Goal: Obtain resource: Obtain resource

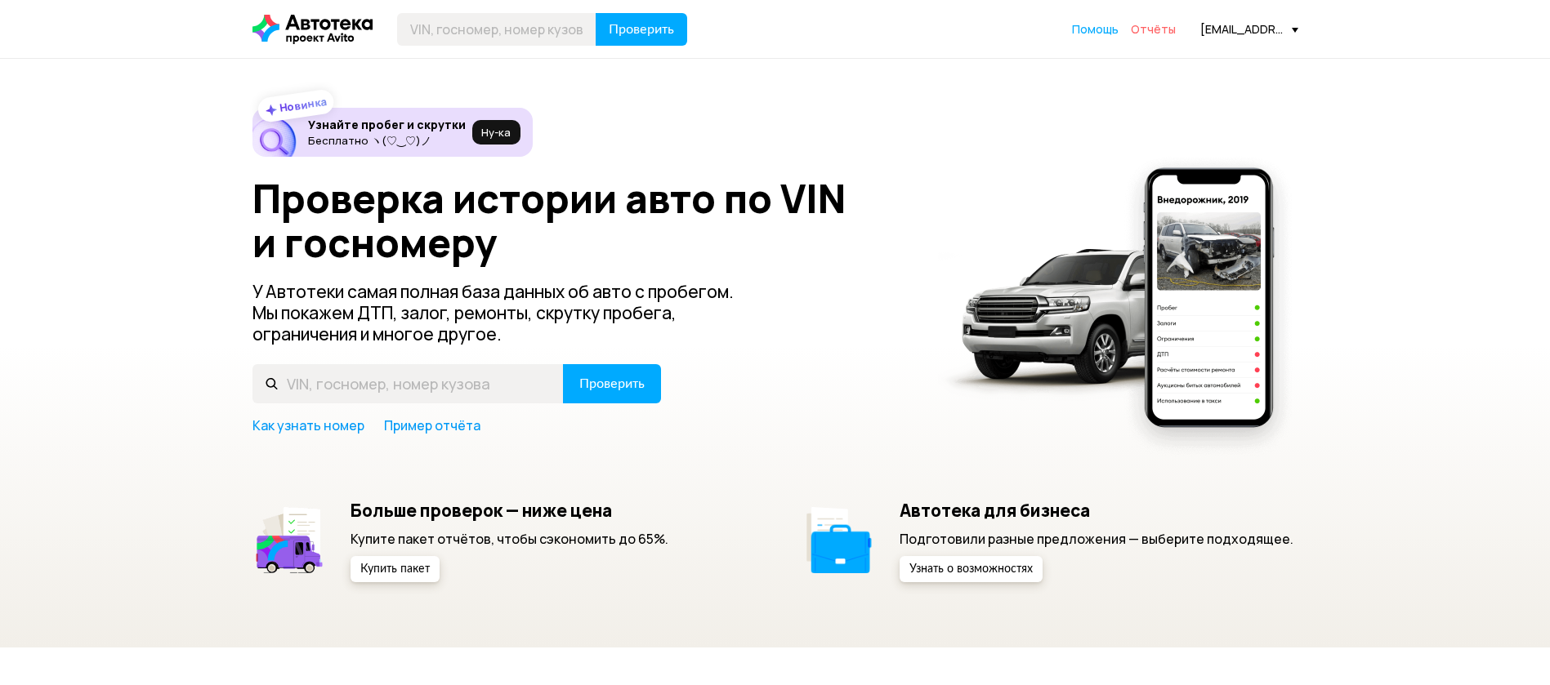
click at [1161, 33] on span "Отчёты" at bounding box center [1153, 29] width 45 height 16
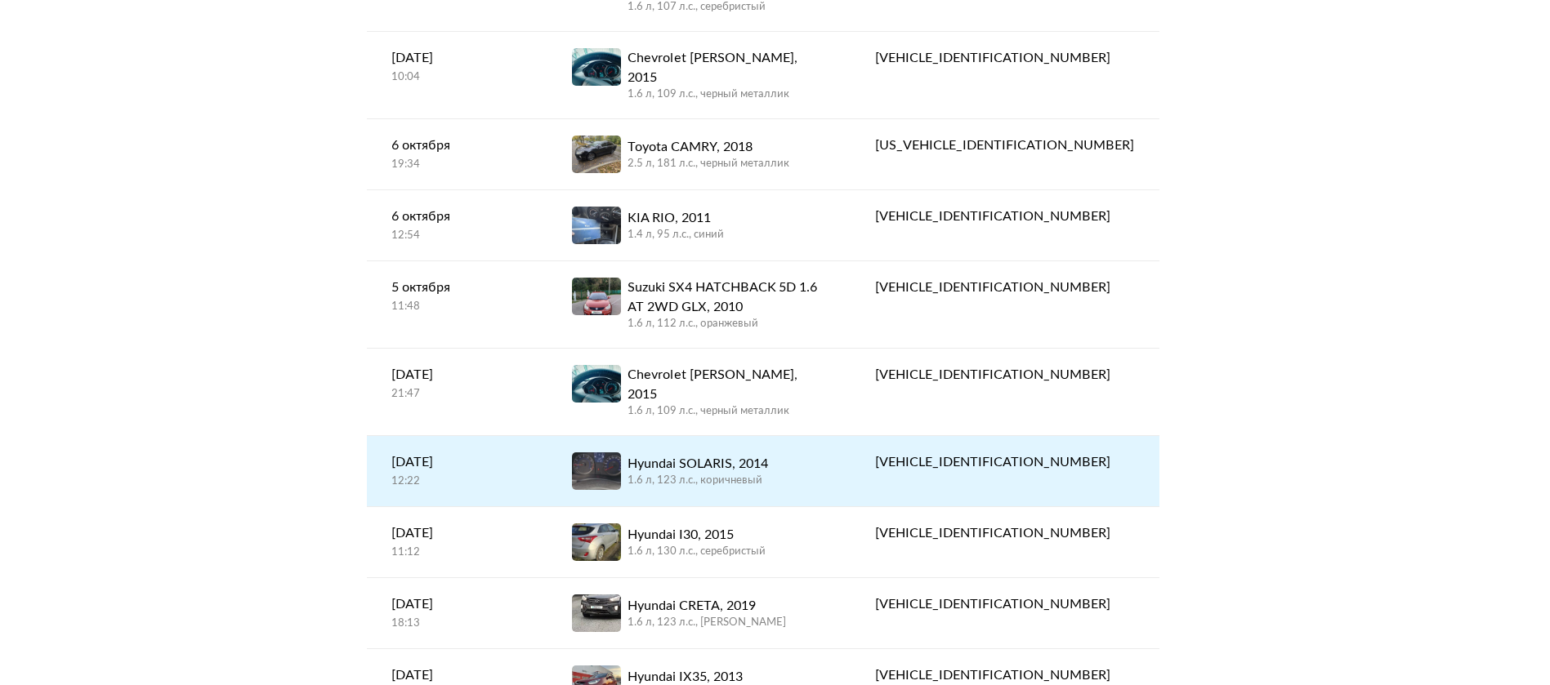
scroll to position [368, 0]
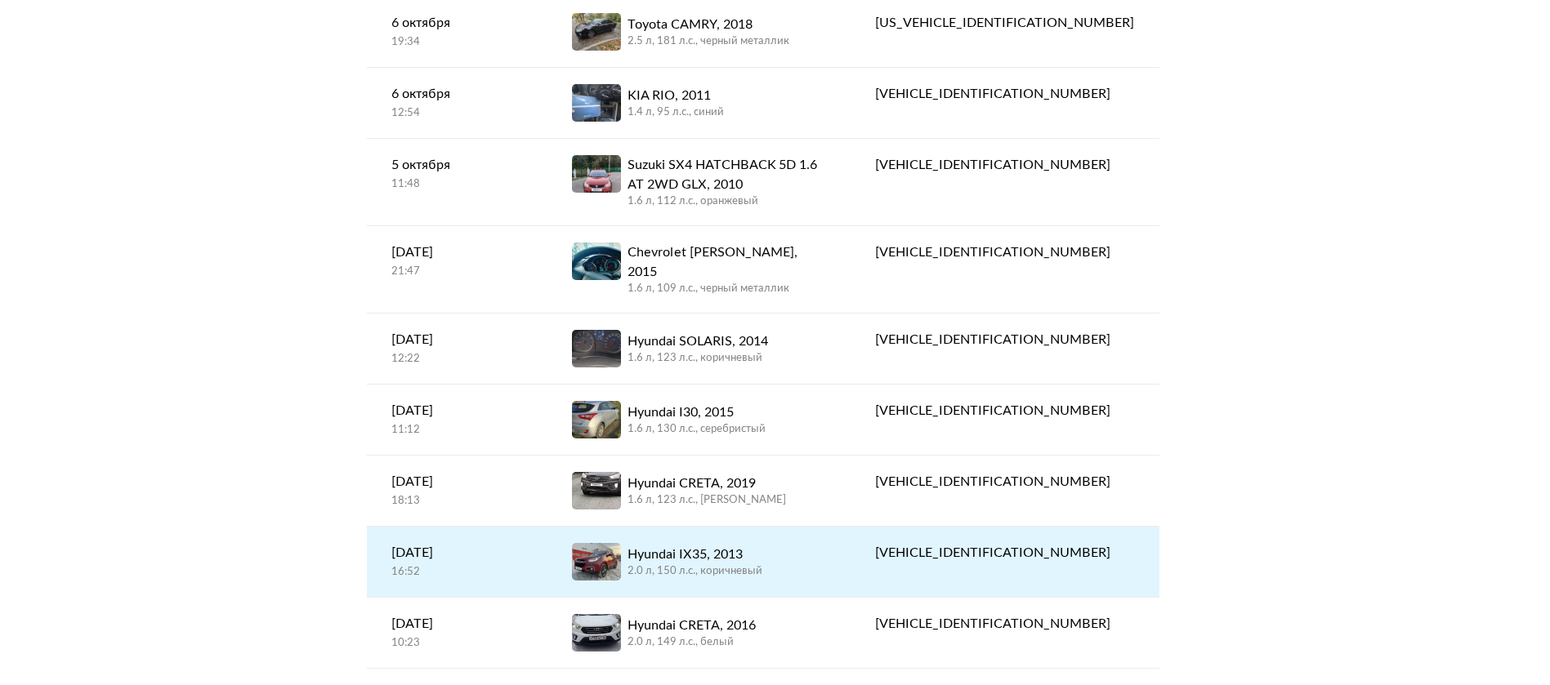
click at [762, 565] on div "2.0 л, 150 л.c., коричневый" at bounding box center [694, 572] width 135 height 15
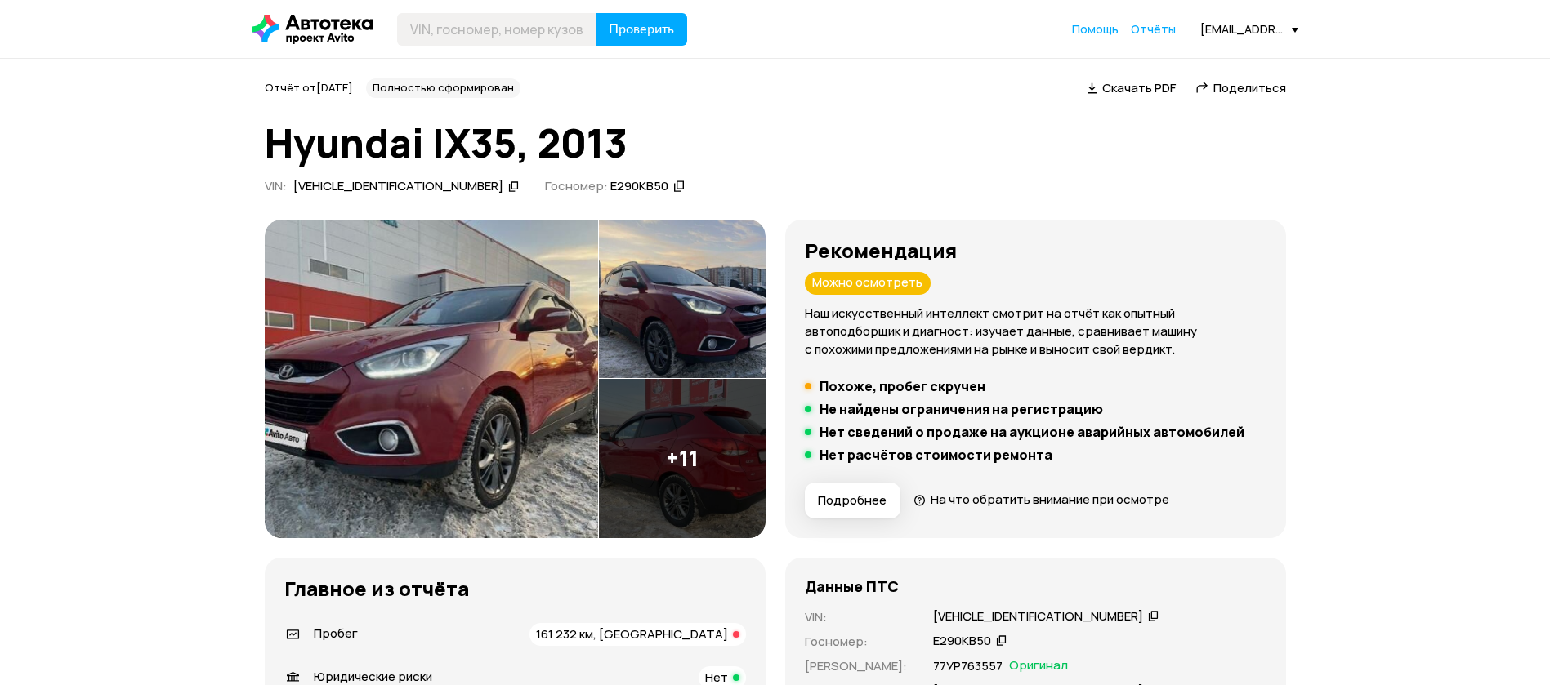
click at [1248, 87] on span "Поделиться" at bounding box center [1249, 87] width 73 height 17
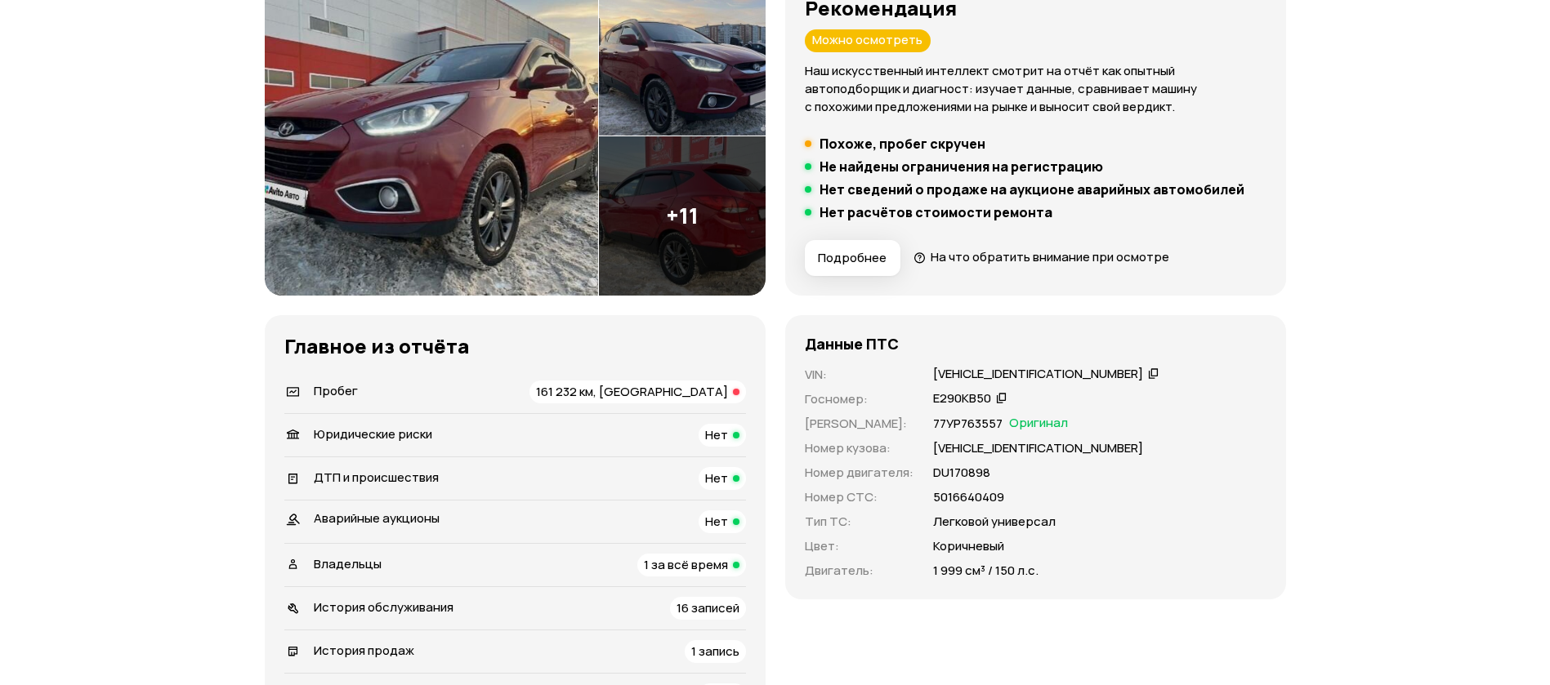
scroll to position [245, 0]
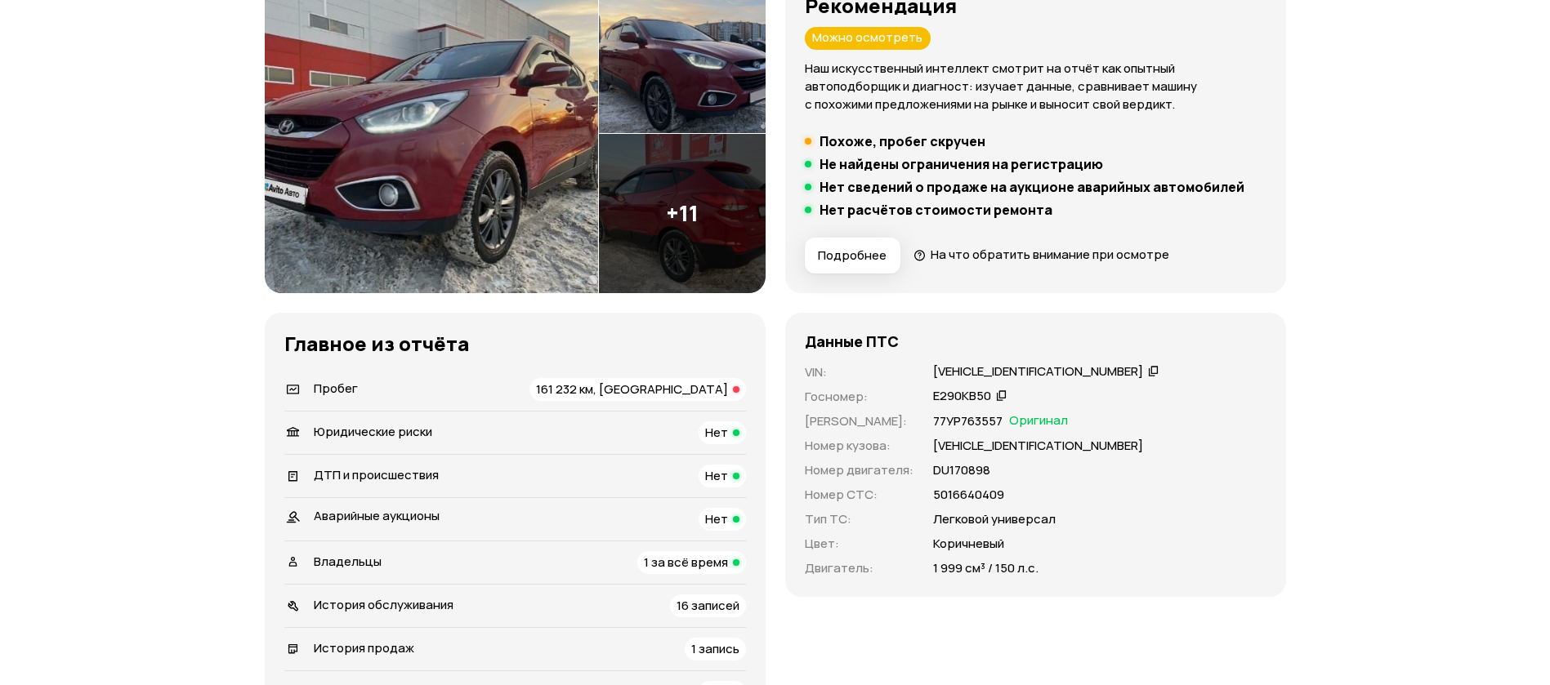
click at [621, 384] on span "161 232 км, скручен" at bounding box center [632, 389] width 192 height 17
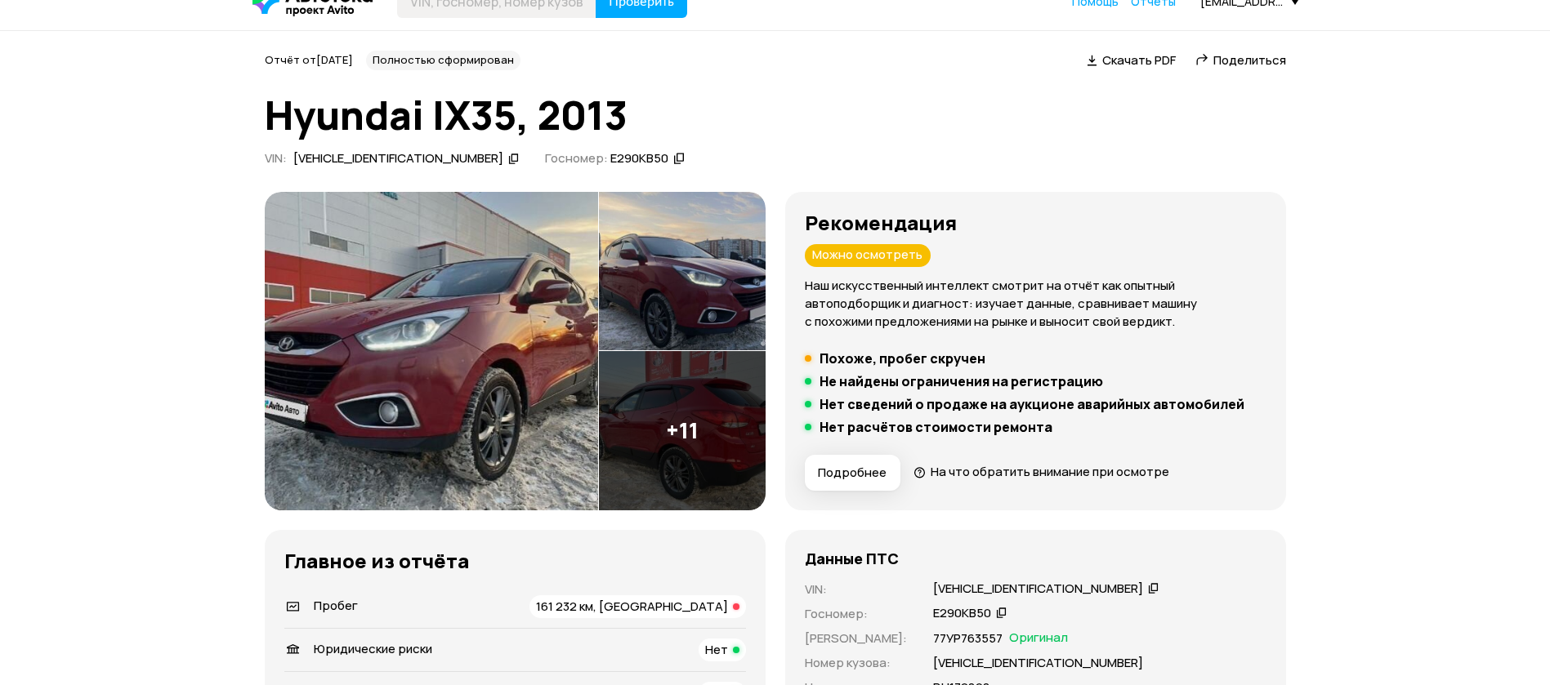
scroll to position [0, 0]
